Goal: Task Accomplishment & Management: Complete application form

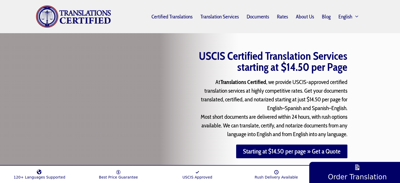
scroll to position [47, 0]
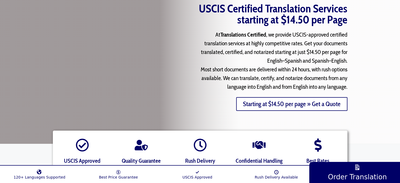
click at [282, 109] on link "Starting at $14.50 per page » Get a Quote" at bounding box center [291, 104] width 111 height 14
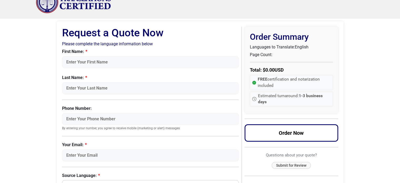
scroll to position [11, 0]
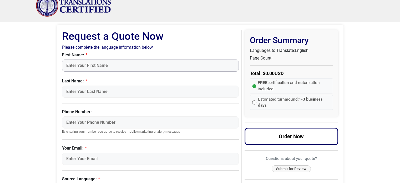
click at [127, 65] on input "First Name:" at bounding box center [150, 65] width 177 height 12
type input "Daniel"
click at [76, 89] on input "Last Name:" at bounding box center [150, 91] width 177 height 12
type input "m"
type input "Mulas Hernando"
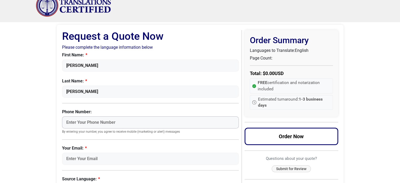
click at [70, 121] on input "Phone Number:" at bounding box center [150, 122] width 177 height 12
type input "7208290629"
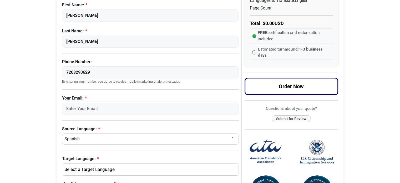
scroll to position [64, 0]
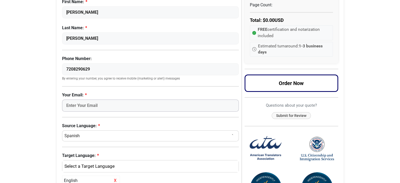
click at [72, 107] on input "Your Email:" at bounding box center [150, 105] width 177 height 12
type input "dmulas98@gmail.com"
click at [69, 137] on select "Select a Language Afrikaans Albanian Amharic Arabic Armenian Belarusian Bulgari…" at bounding box center [150, 135] width 177 height 11
click at [73, 139] on select "Select a Language Afrikaans Albanian Amharic Arabic Armenian Belarusian Bulgari…" at bounding box center [150, 135] width 177 height 11
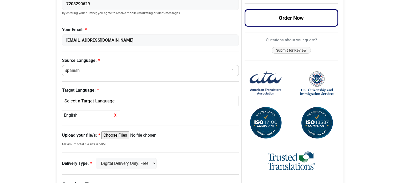
scroll to position [129, 0]
click at [71, 99] on div "English" at bounding box center [149, 100] width 168 height 7
click at [77, 126] on span "English" at bounding box center [76, 126] width 14 height 6
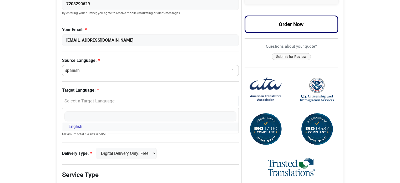
click at [76, 124] on span "English" at bounding box center [76, 126] width 14 height 6
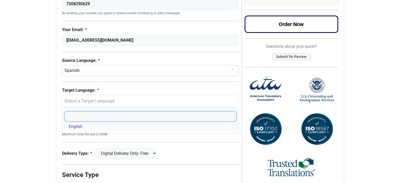
select select "English"
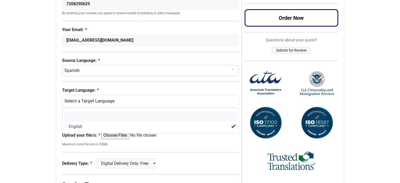
click at [50, 118] on div "Request a Quote Request a Quote Now Please complete the language information be…" at bounding box center [199, 81] width 299 height 354
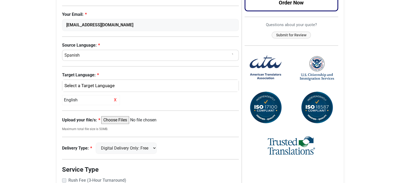
scroll to position [156, 0]
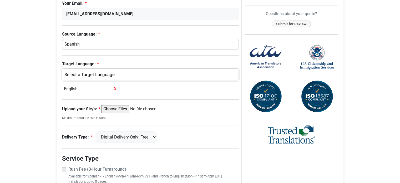
click at [114, 72] on div "English" at bounding box center [149, 74] width 168 height 7
click at [48, 89] on body "Skip to content Menu Menu Certified Translations Translation Services Documents…" at bounding box center [200, 44] width 400 height 400
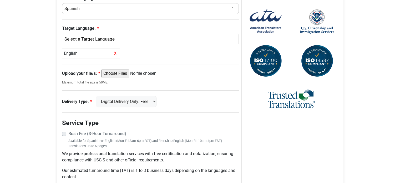
scroll to position [191, 0]
click at [109, 74] on input "Upload your file/s:" at bounding box center [141, 73] width 80 height 8
type input "C:\fakepath\Certificado-de-nacimiento-DMH.pdf"
click at [149, 102] on select "Digital Delivery Only: Free FedEx 2 Day: $15" at bounding box center [126, 100] width 61 height 11
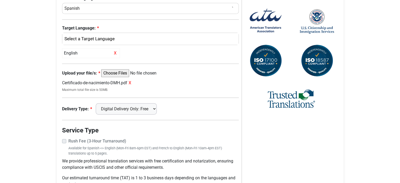
click at [98, 103] on select "Digital Delivery Only: Free FedEx 2 Day: $15" at bounding box center [126, 108] width 61 height 11
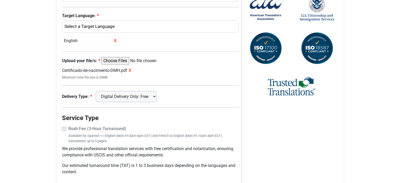
scroll to position [224, 0]
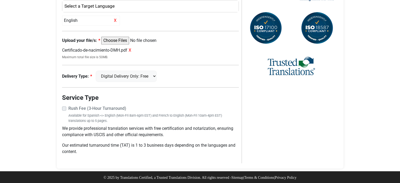
click at [68, 108] on label "Rush Fee (3-Hour Turnaround)" at bounding box center [153, 108] width 170 height 6
click at [68, 107] on label "Rush Fee (3-Hour Turnaround)" at bounding box center [153, 108] width 170 height 6
click at [143, 72] on select "Digital Delivery Only: Free FedEx 2 Day: $15" at bounding box center [126, 75] width 61 height 11
click at [134, 77] on select "Digital Delivery Only: Free FedEx 2 Day: $15" at bounding box center [126, 75] width 61 height 11
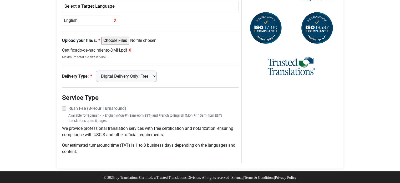
click at [134, 77] on select "Digital Delivery Only: Free FedEx 2 Day: $15" at bounding box center [126, 75] width 61 height 11
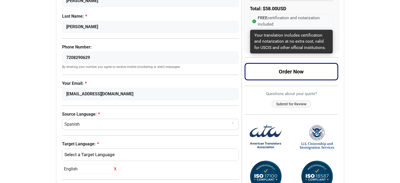
scroll to position [78, 0]
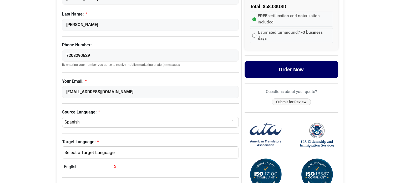
click at [270, 70] on button "Order Now" at bounding box center [291, 69] width 94 height 17
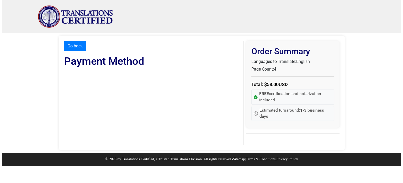
scroll to position [0, 0]
